Goal: Task Accomplishment & Management: Manage account settings

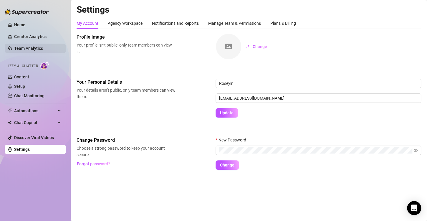
click at [34, 50] on link "Team Analytics" at bounding box center [28, 48] width 29 height 5
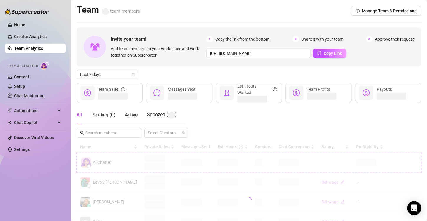
scroll to position [59, 0]
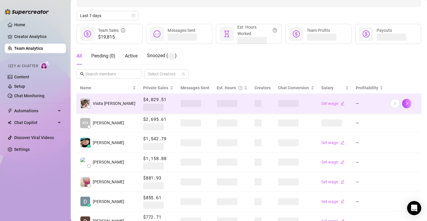
click at [217, 103] on span at bounding box center [227, 103] width 21 height 7
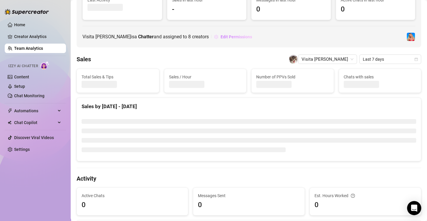
click at [226, 37] on span "Edit Permissions" at bounding box center [237, 36] width 32 height 5
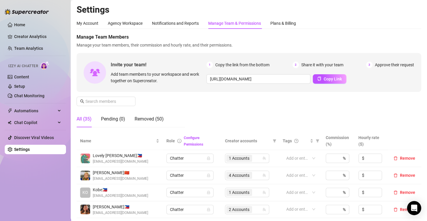
scroll to position [88, 0]
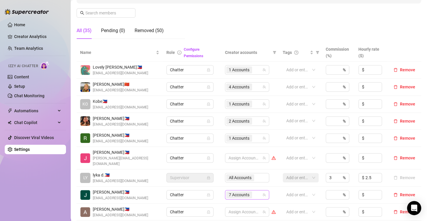
click at [232, 192] on span "7 Accounts" at bounding box center [239, 195] width 21 height 6
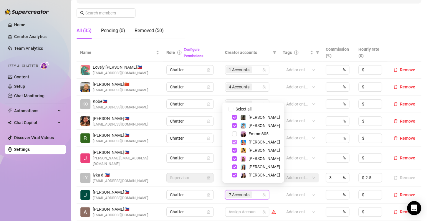
click at [234, 142] on span "Select tree node" at bounding box center [234, 142] width 5 height 5
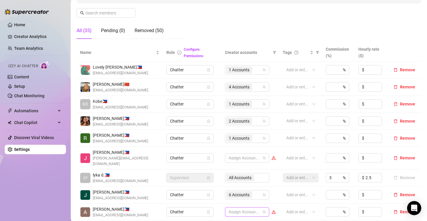
scroll to position [147, 0]
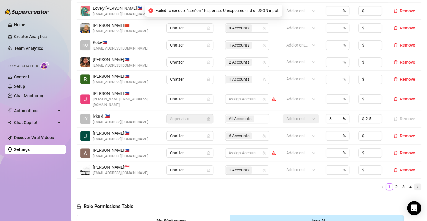
click at [415, 183] on button "button" at bounding box center [417, 186] width 7 height 7
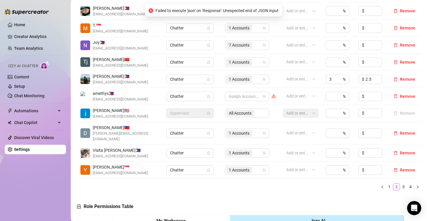
scroll to position [118, 0]
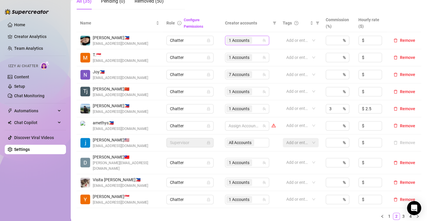
click at [234, 40] on span "1 Accounts" at bounding box center [239, 40] width 21 height 6
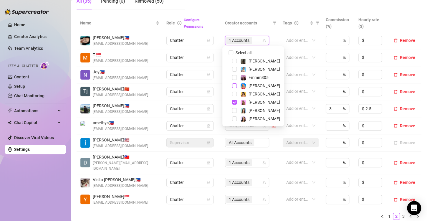
click at [236, 87] on span "Select tree node" at bounding box center [234, 85] width 5 height 5
